Goal: Task Accomplishment & Management: Manage account settings

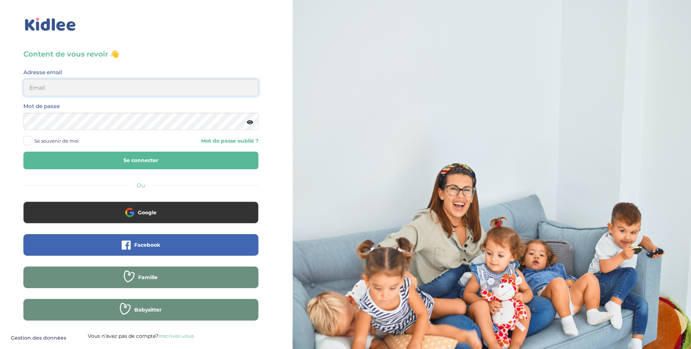
click at [75, 90] on input "email" at bounding box center [140, 87] width 235 height 17
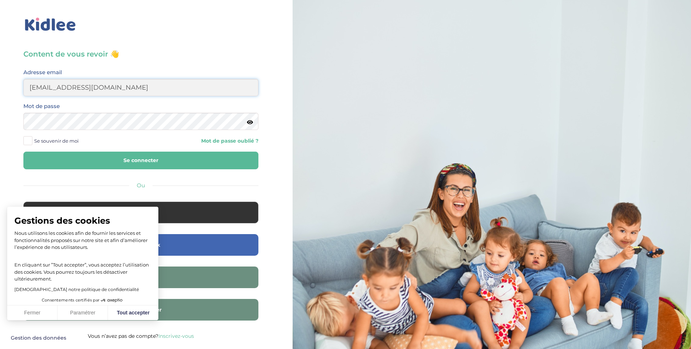
type input "sebastien.coullomb@orange.fr"
click at [135, 154] on button "Se connecter" at bounding box center [140, 161] width 235 height 18
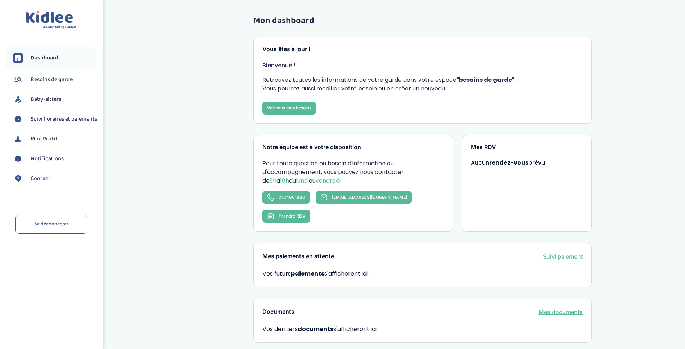
click at [54, 99] on span "Baby-sitters" at bounding box center [46, 99] width 31 height 9
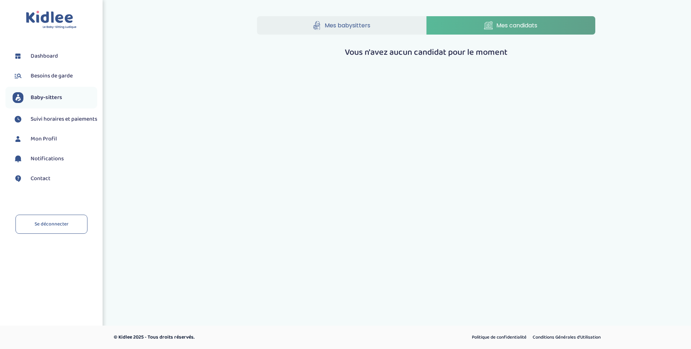
click at [47, 138] on span "Mon Profil" at bounding box center [44, 139] width 26 height 9
